Goal: Task Accomplishment & Management: Manage account settings

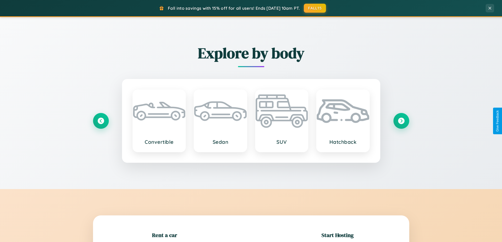
scroll to position [114, 0]
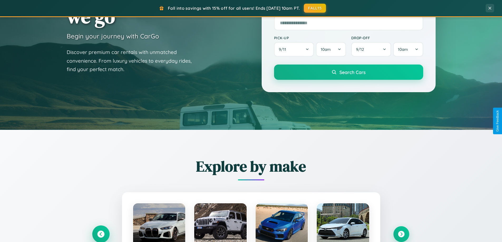
click at [101, 234] on icon at bounding box center [100, 234] width 7 height 7
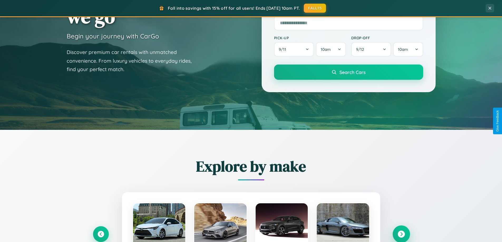
click at [401, 234] on icon at bounding box center [401, 234] width 7 height 7
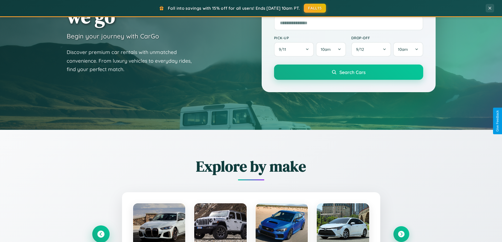
click at [101, 234] on icon at bounding box center [100, 234] width 7 height 7
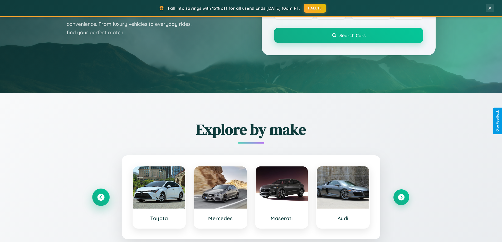
scroll to position [1014, 0]
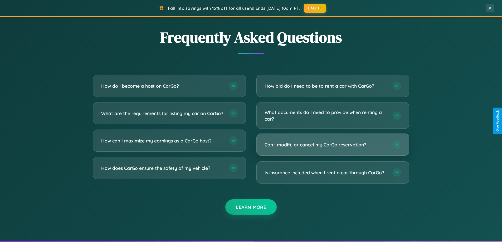
click at [333, 145] on h3 "Can I modify or cancel my CarGo reservation?" at bounding box center [326, 144] width 123 height 7
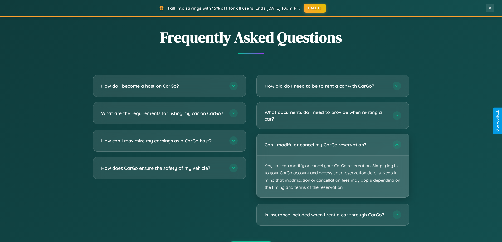
click at [333, 166] on p "Yes, you can modify or cancel your CarGo reservation. Simply log in to your Car…" at bounding box center [333, 177] width 152 height 42
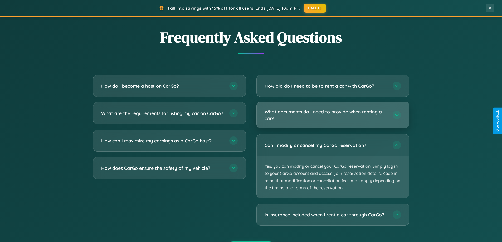
click at [333, 115] on h3 "What documents do I need to provide when renting a car?" at bounding box center [326, 115] width 123 height 13
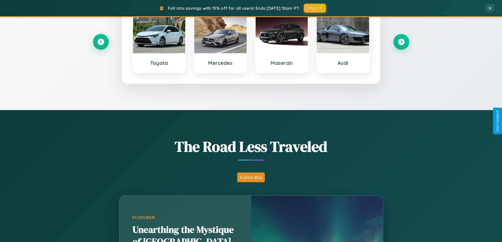
scroll to position [0, 0]
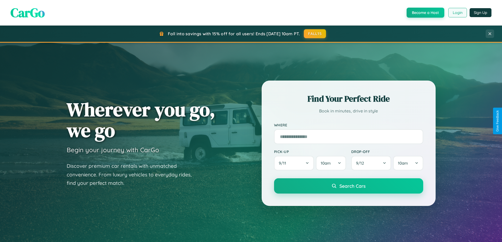
click at [457, 13] on button "Login" at bounding box center [457, 12] width 19 height 9
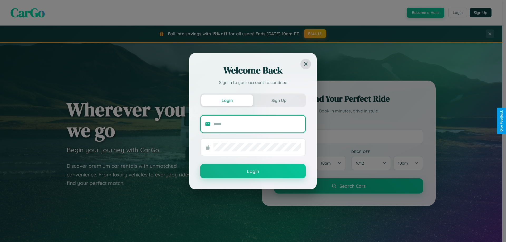
click at [257, 124] on input "text" at bounding box center [256, 124] width 87 height 8
type input "**********"
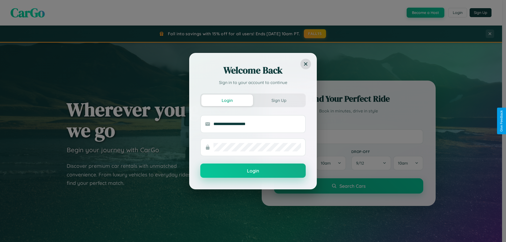
click at [253, 171] on button "Login" at bounding box center [252, 171] width 105 height 14
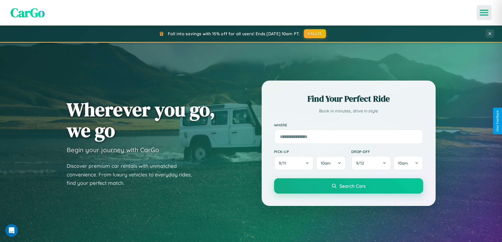
click at [484, 13] on icon "Open menu" at bounding box center [484, 12] width 8 height 5
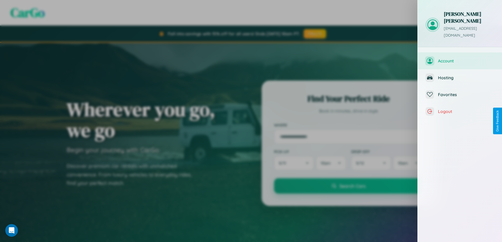
click at [460, 58] on span "Account" at bounding box center [466, 60] width 56 height 5
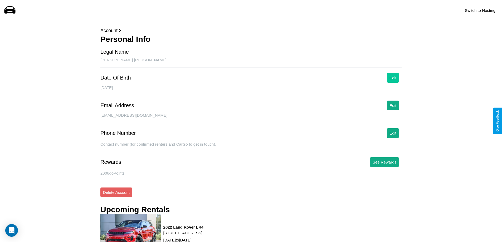
click at [393, 78] on button "Edit" at bounding box center [393, 78] width 12 height 10
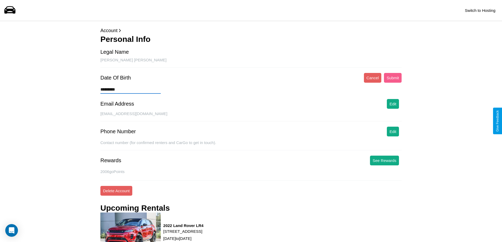
type input "********"
